Goal: Task Accomplishment & Management: Use online tool/utility

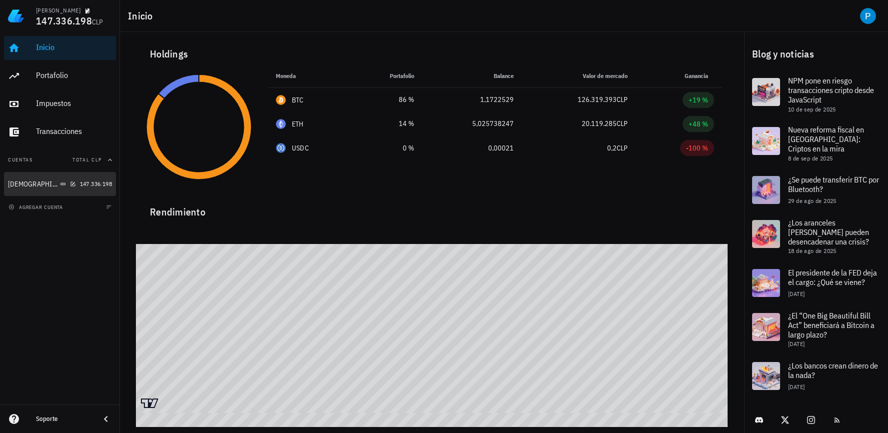
click at [21, 190] on div "[DEMOGRAPHIC_DATA]" at bounding box center [42, 183] width 68 height 21
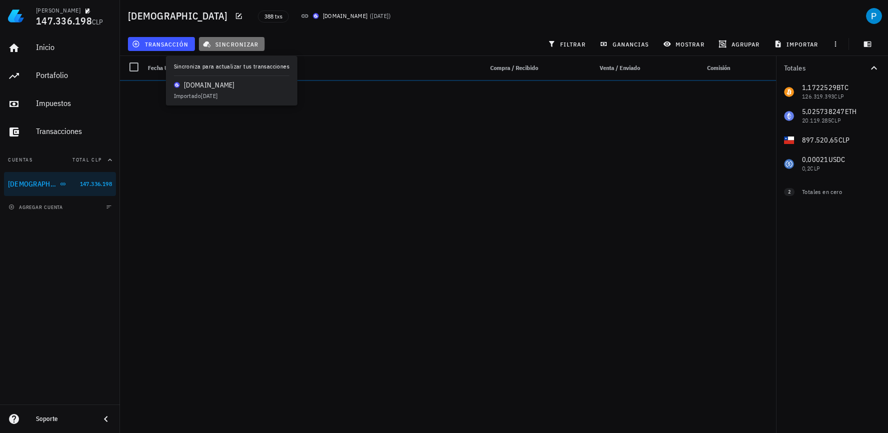
click at [234, 46] on span "sincronizar" at bounding box center [231, 44] width 53 height 8
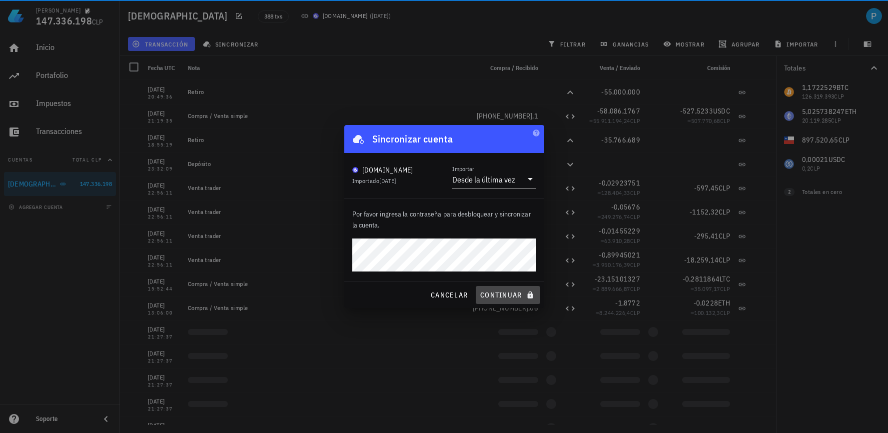
click at [511, 287] on button "continuar" at bounding box center [508, 295] width 64 height 18
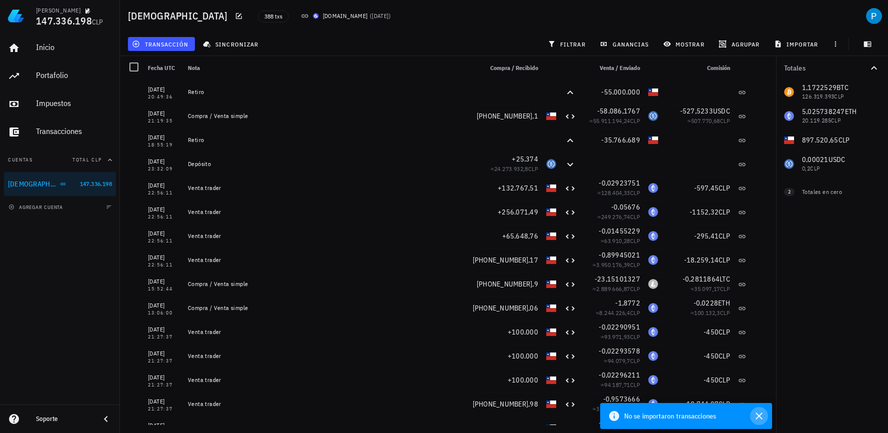
click at [758, 411] on icon "button" at bounding box center [759, 416] width 12 height 12
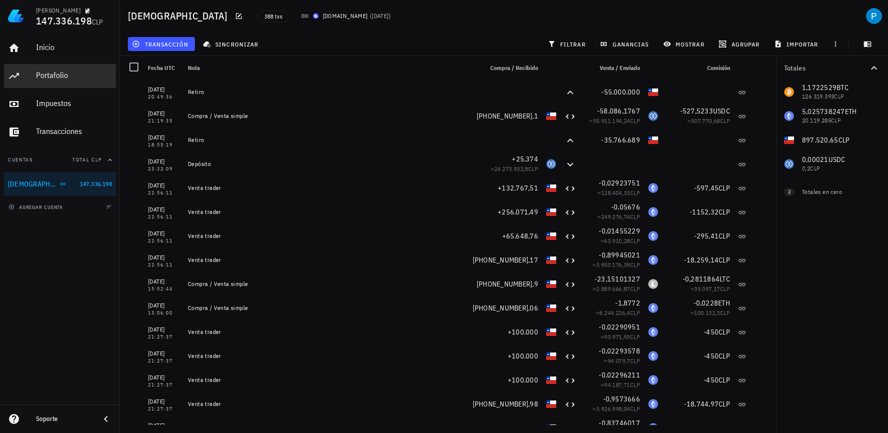
click at [49, 70] on div "Portafolio" at bounding box center [74, 74] width 76 height 9
